Goal: Task Accomplishment & Management: Manage account settings

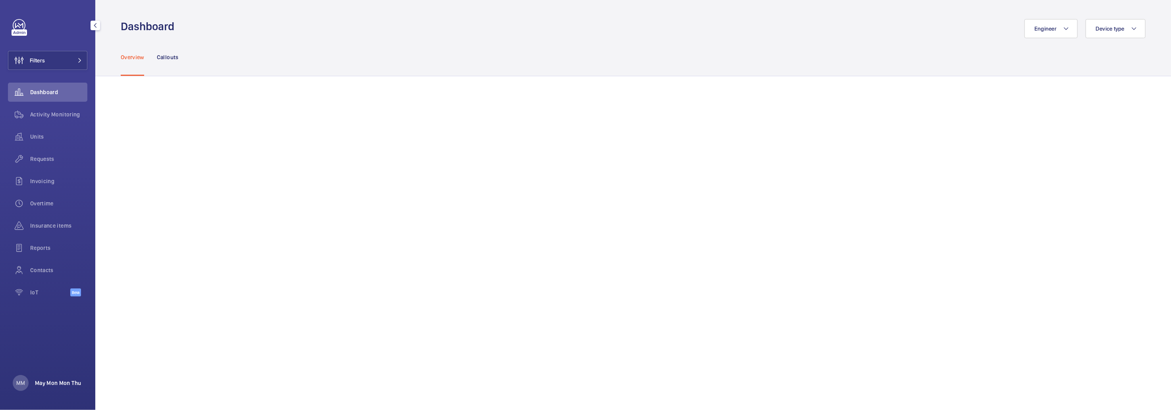
click at [51, 383] on p "May Mon Mon Thu" at bounding box center [58, 383] width 46 height 8
click at [50, 151] on div at bounding box center [585, 205] width 1171 height 410
click at [48, 160] on span "Requests" at bounding box center [58, 159] width 57 height 8
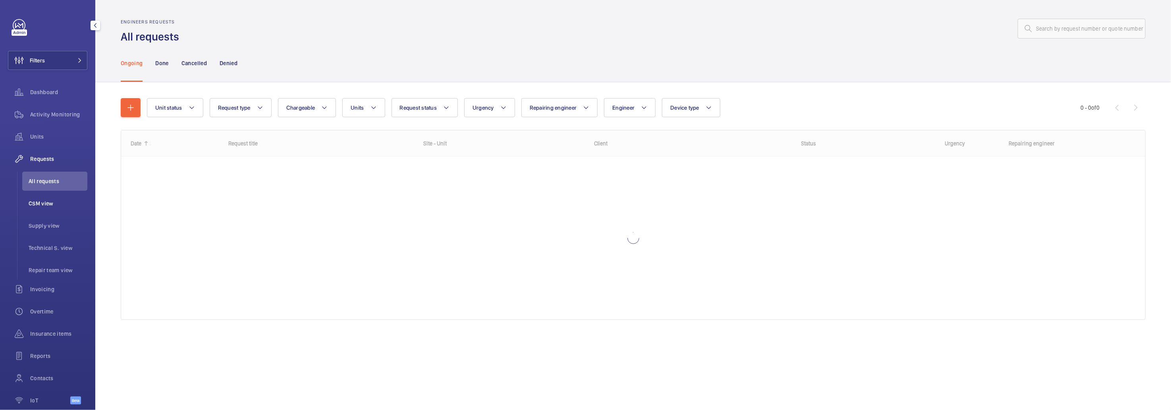
click at [41, 202] on span "CSM view" at bounding box center [58, 203] width 59 height 8
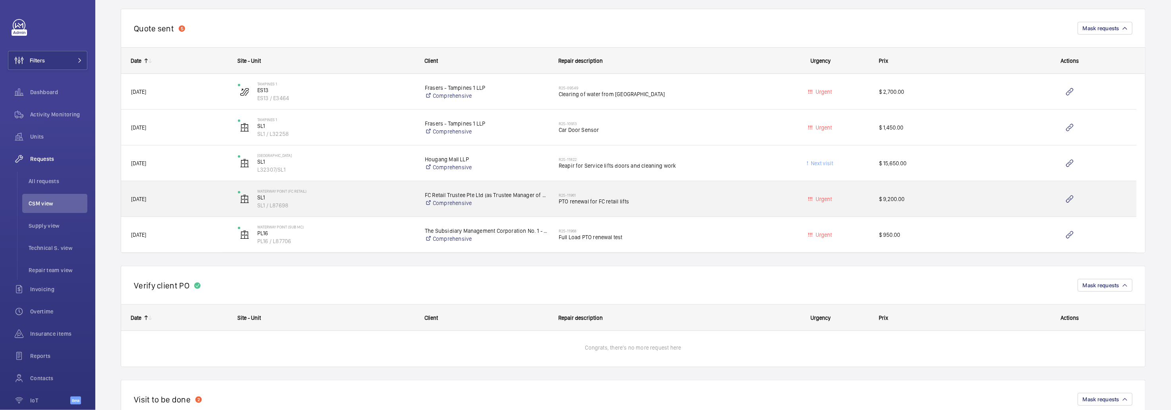
scroll to position [171, 0]
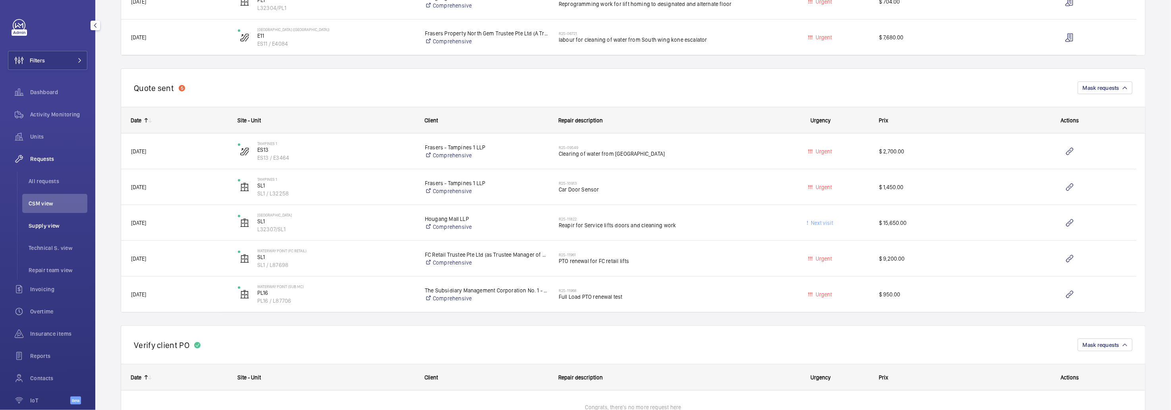
click at [35, 226] on span "Supply view" at bounding box center [58, 226] width 59 height 8
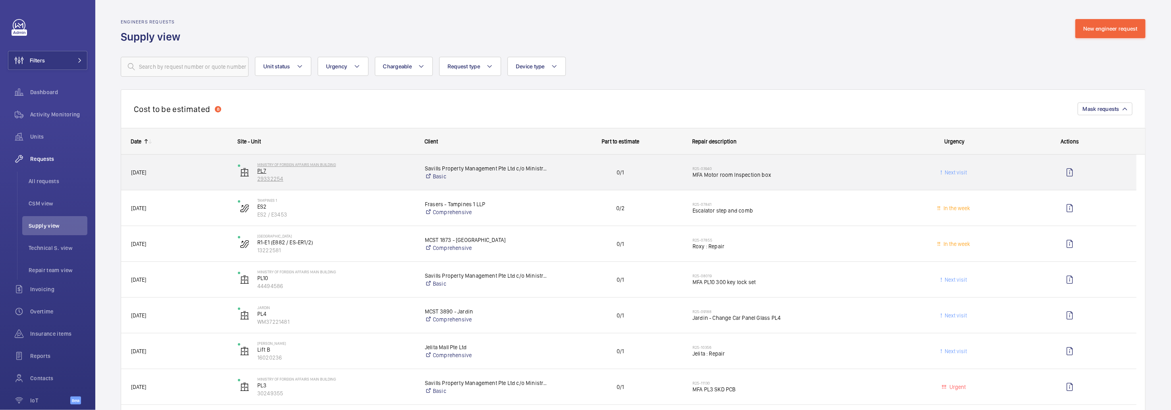
drag, startPoint x: 319, startPoint y: 167, endPoint x: 350, endPoint y: 178, distance: 32.2
click at [350, 178] on div "Ministry of Foreign Affairs [GEOGRAPHIC_DATA] PL7 29332254" at bounding box center [335, 172] width 157 height 21
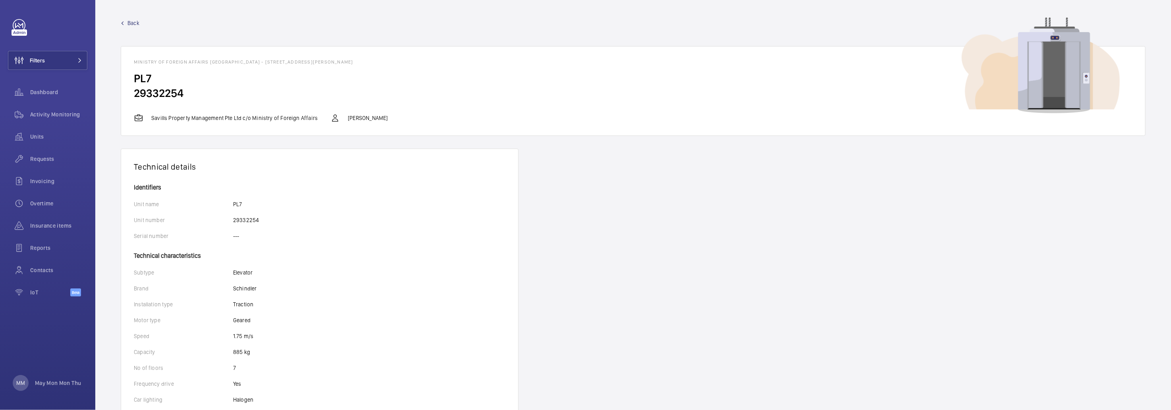
click at [367, 176] on wm-front-async-data-loader "Back Ministry of Foreign Affairs Main Building - [STREET_ADDRESS][PERSON_NAME] …" at bounding box center [633, 365] width 1025 height 693
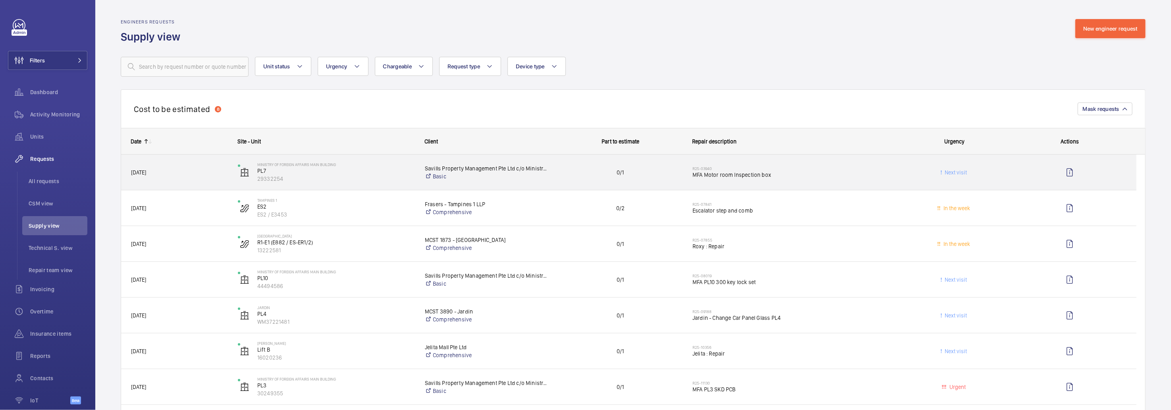
click at [882, 175] on span "MFA Motor room Inspection box" at bounding box center [794, 175] width 203 height 8
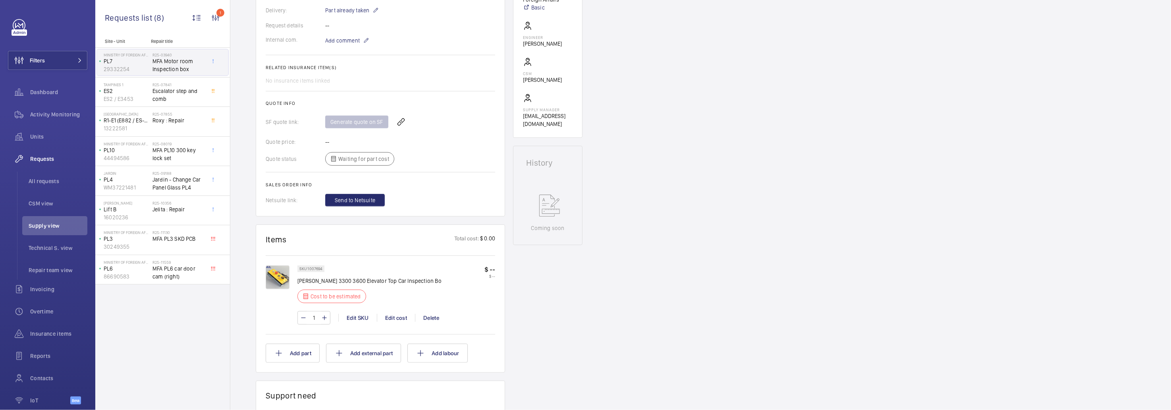
scroll to position [238, 0]
